Goal: Task Accomplishment & Management: Manage account settings

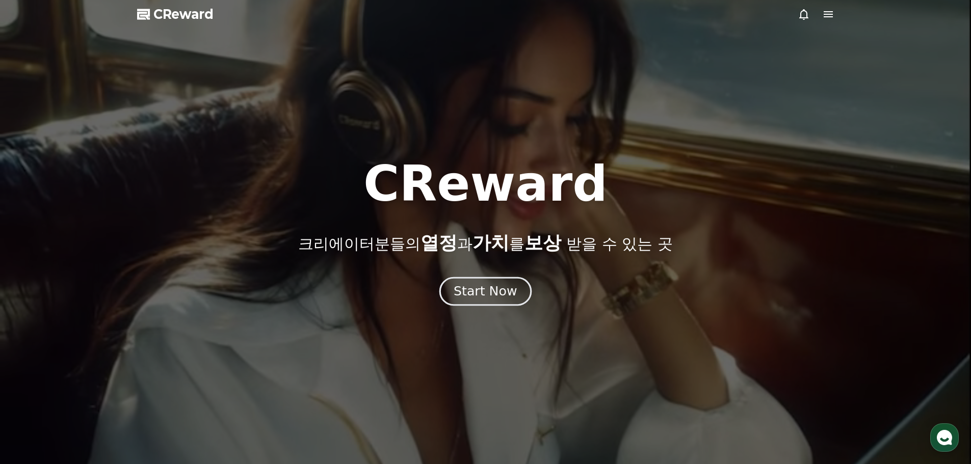
click at [494, 291] on div "Start Now" at bounding box center [485, 291] width 63 height 17
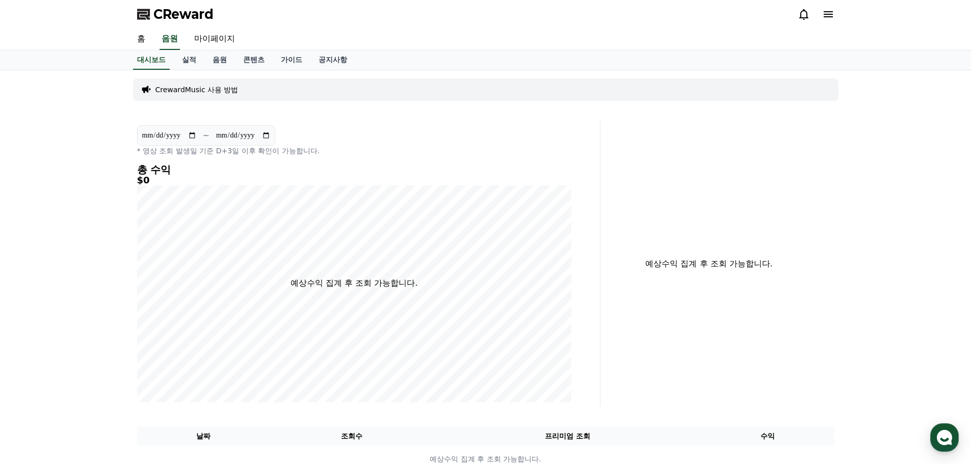
click at [834, 17] on icon at bounding box center [828, 14] width 12 height 12
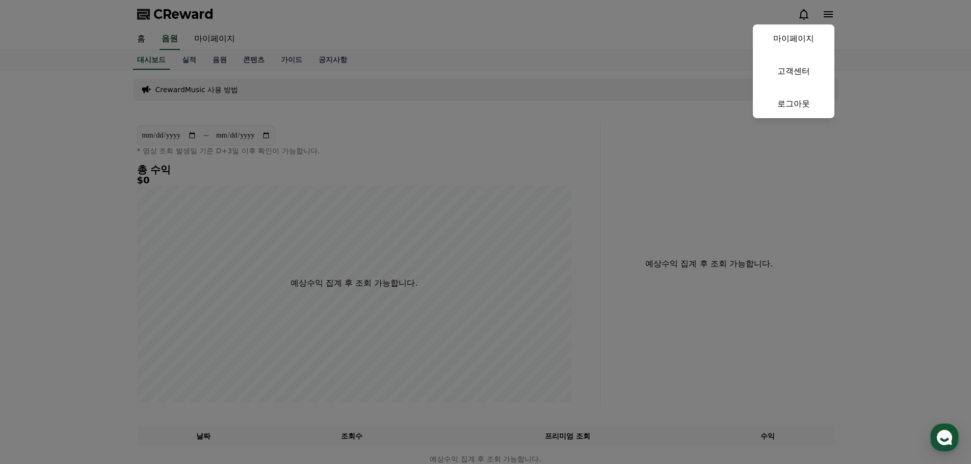
click at [546, 43] on button "close" at bounding box center [485, 232] width 971 height 464
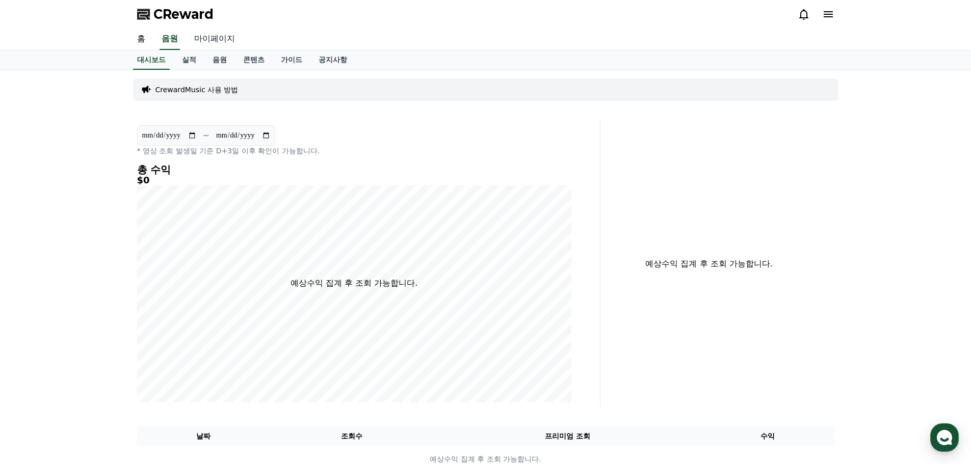
click at [214, 41] on link "마이페이지" at bounding box center [214, 39] width 57 height 21
select select "**********"
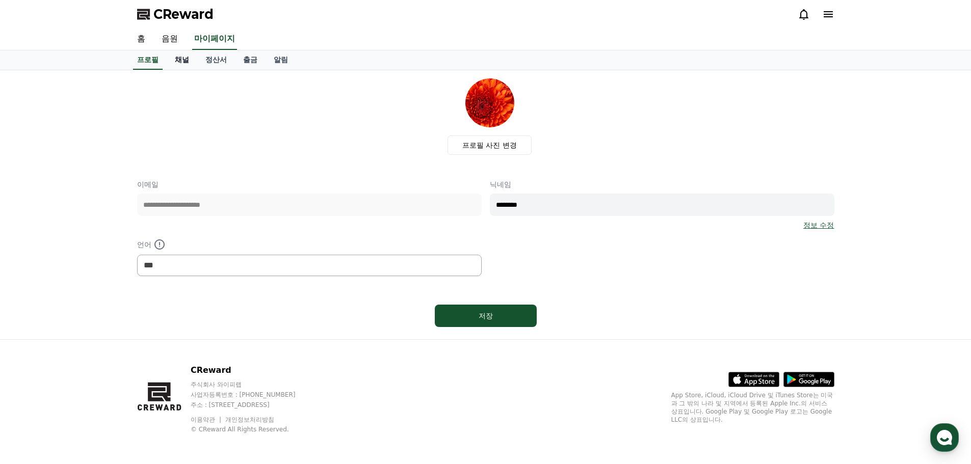
click at [189, 61] on link "채널" at bounding box center [182, 59] width 31 height 19
